Goal: Navigation & Orientation: Find specific page/section

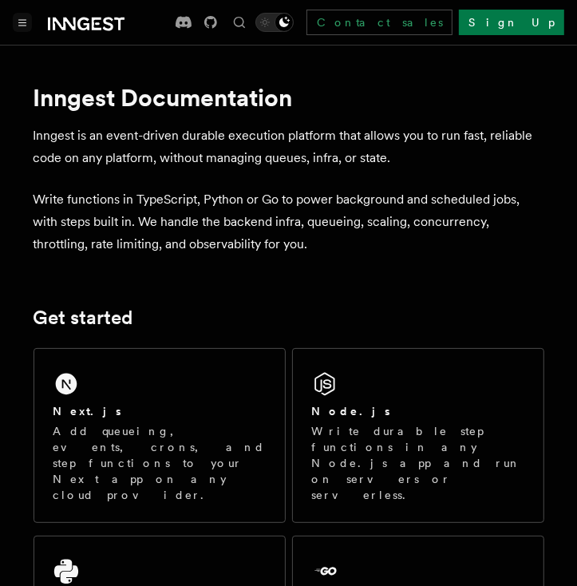
click at [20, 28] on button "Toggle navigation" at bounding box center [22, 22] width 19 height 19
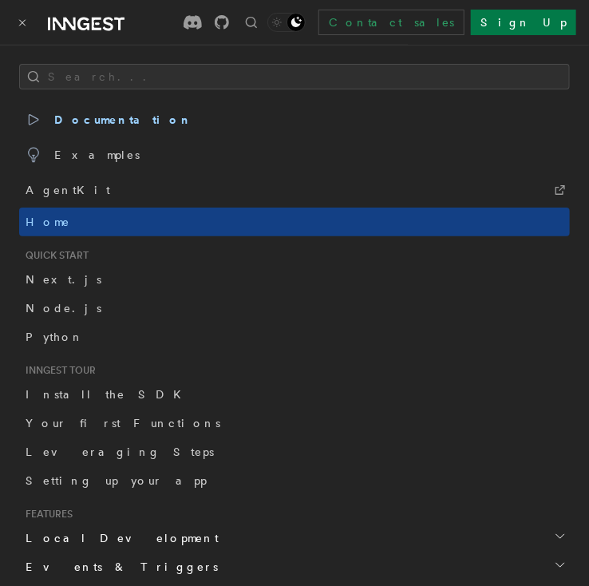
click at [16, 11] on div at bounding box center [69, 22] width 112 height 22
click at [30, 28] on button "Toggle navigation" at bounding box center [22, 22] width 19 height 19
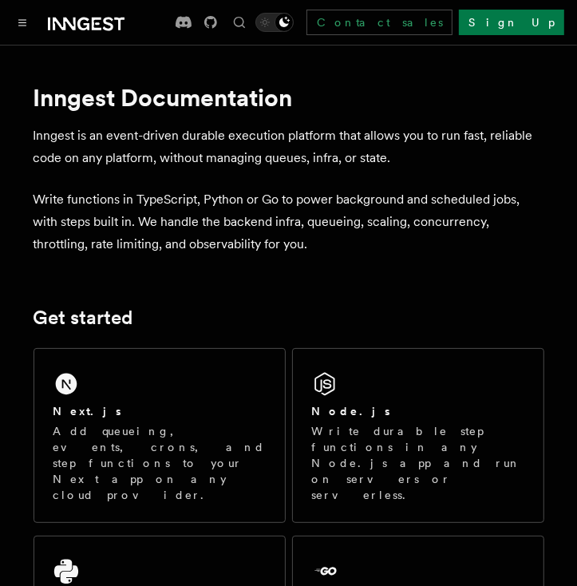
click at [30, 28] on button "Toggle navigation" at bounding box center [22, 22] width 19 height 19
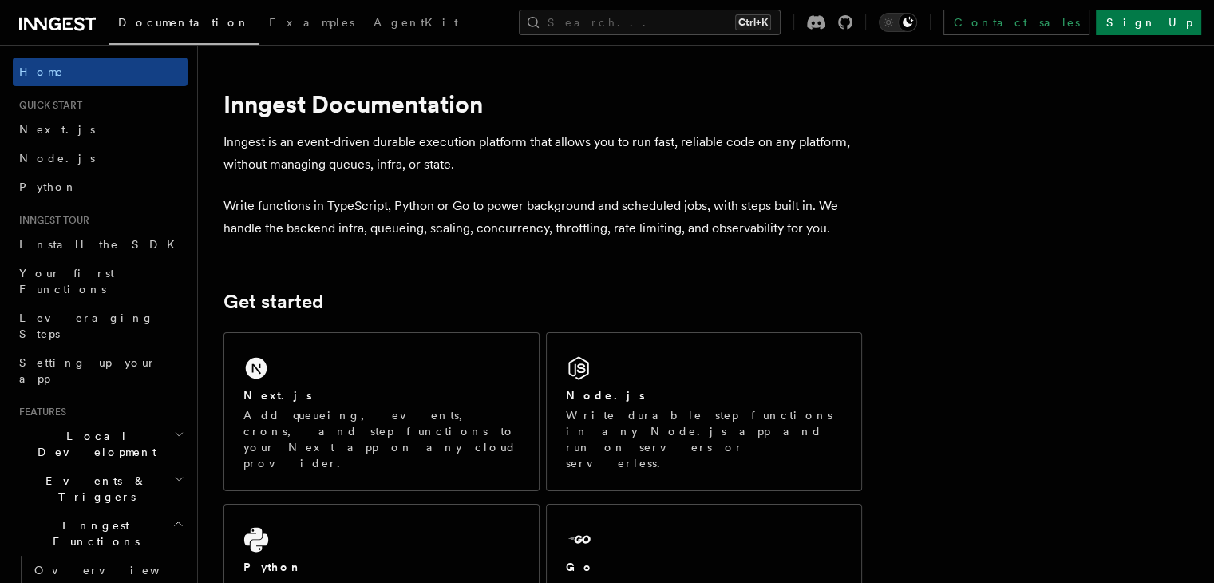
drag, startPoint x: 210, startPoint y: 57, endPoint x: 12, endPoint y: -11, distance: 209.5
